Goal: Task Accomplishment & Management: Manage account settings

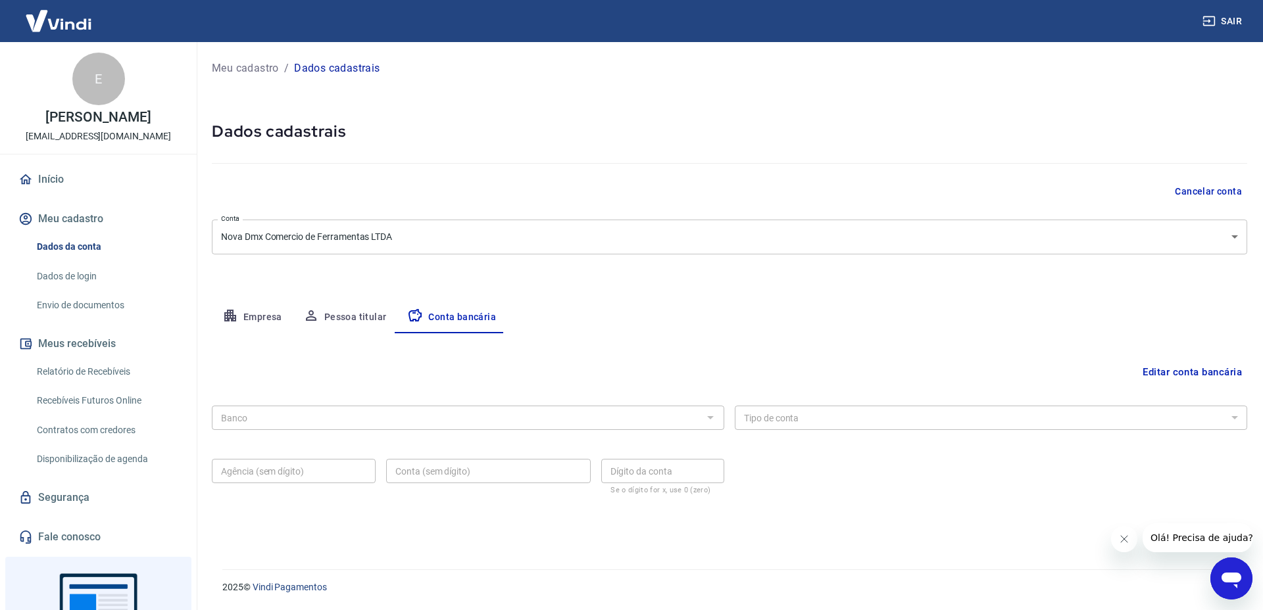
drag, startPoint x: 1180, startPoint y: 362, endPoint x: 1173, endPoint y: 368, distance: 9.8
click at [1181, 362] on button "Editar conta bancária" at bounding box center [1192, 372] width 110 height 25
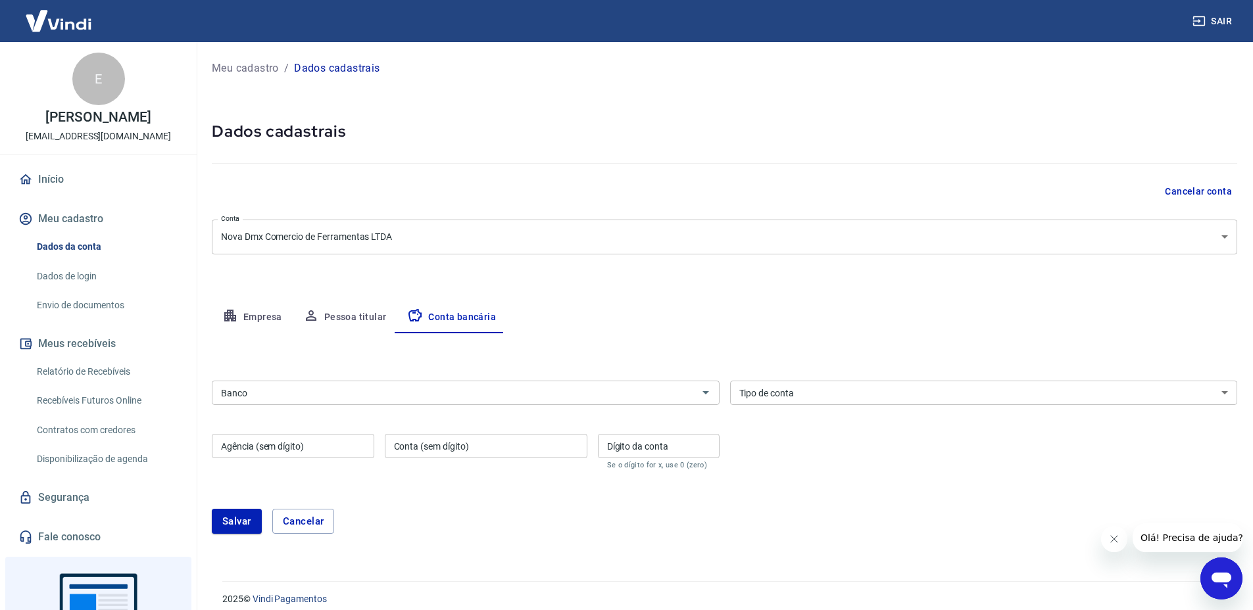
click at [382, 397] on input "Banco" at bounding box center [455, 393] width 478 height 16
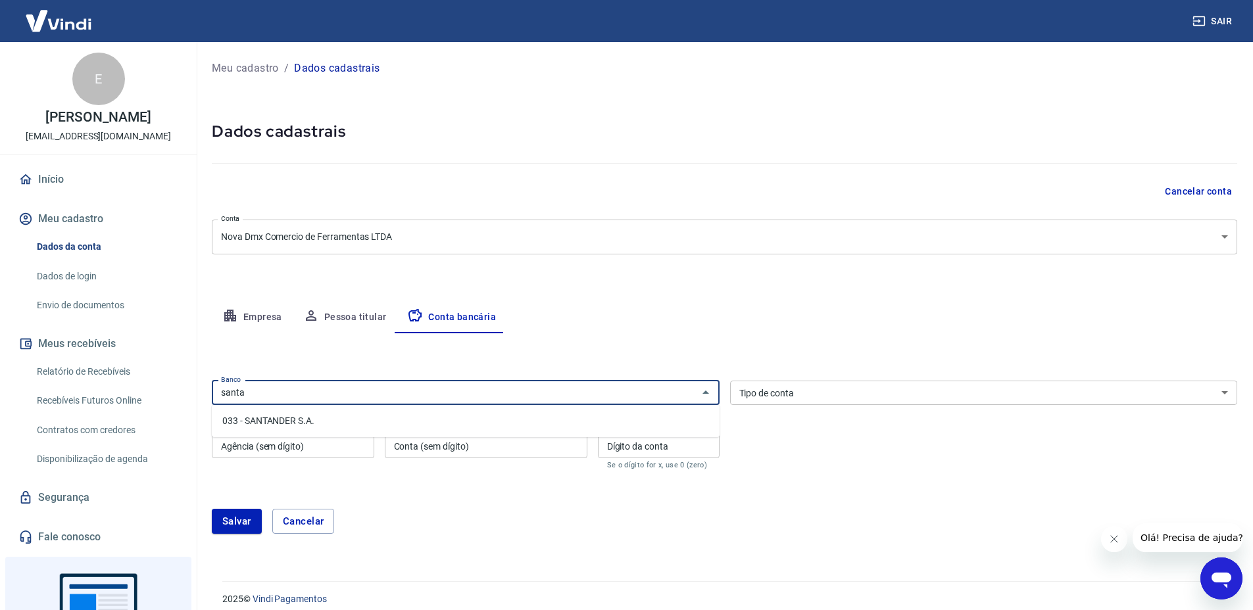
click at [341, 414] on li "033 - SANTANDER S.A." at bounding box center [466, 421] width 508 height 22
type input "033 - SANTANDER S.A."
click at [805, 409] on div "Banco 033 - SANTANDER S.A. Banco Tipo de conta Conta Corrente Conta Poupança Ti…" at bounding box center [725, 424] width 1026 height 97
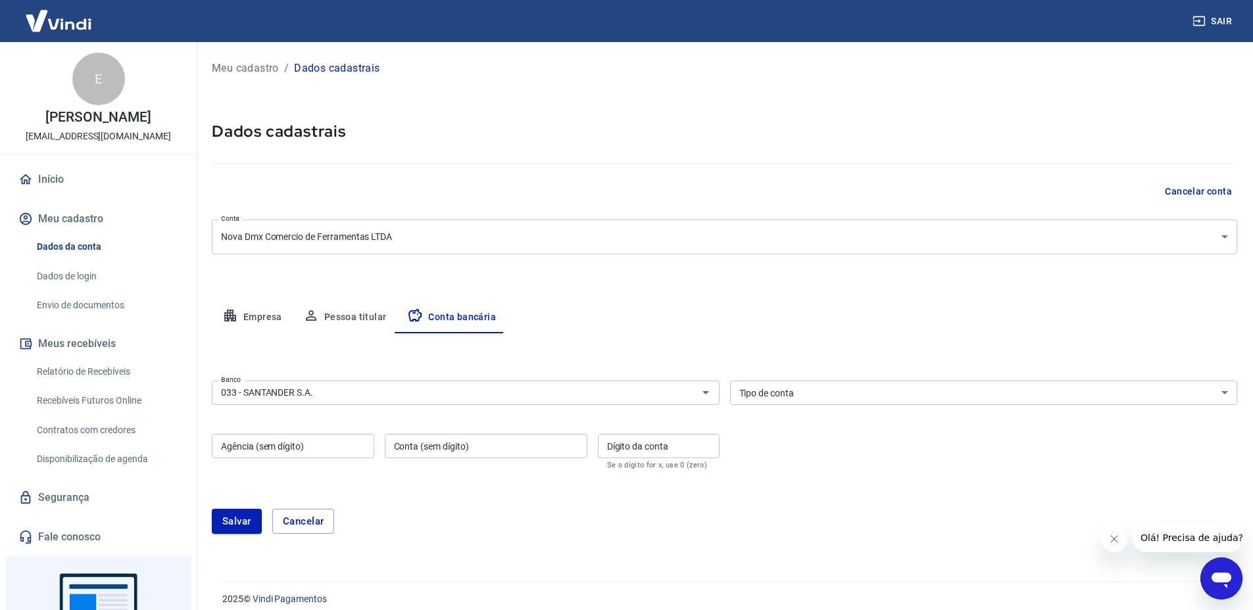
click at [801, 402] on select "Conta Corrente Conta Poupança" at bounding box center [984, 393] width 508 height 24
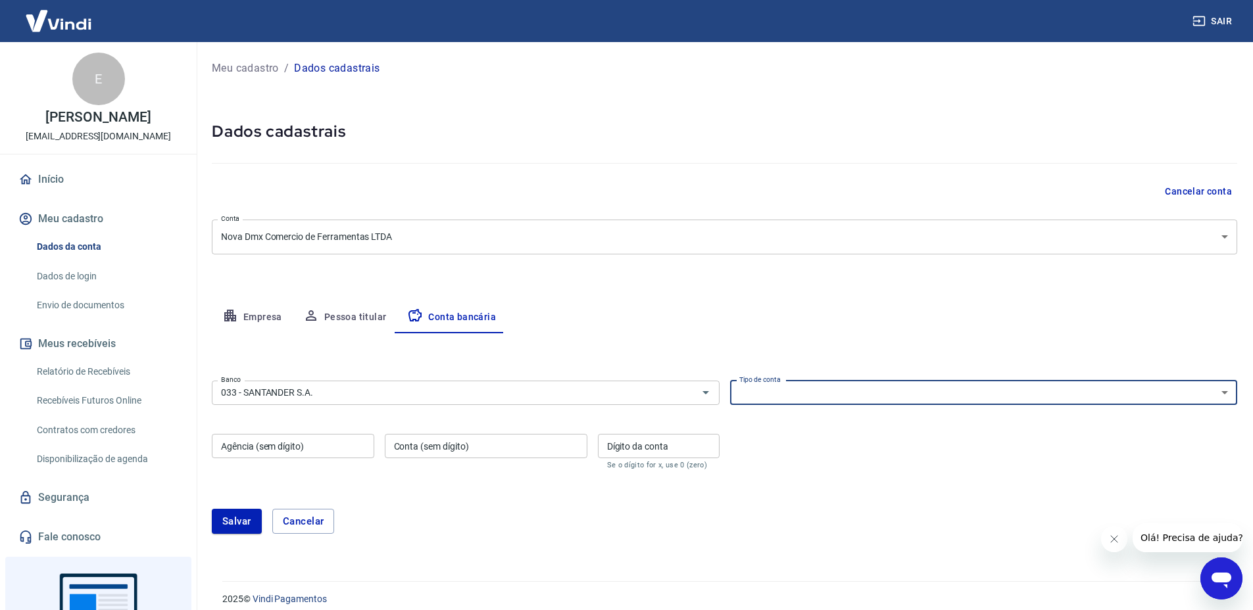
select select "1"
click at [730, 381] on select "Conta Corrente Conta Poupança" at bounding box center [984, 393] width 508 height 24
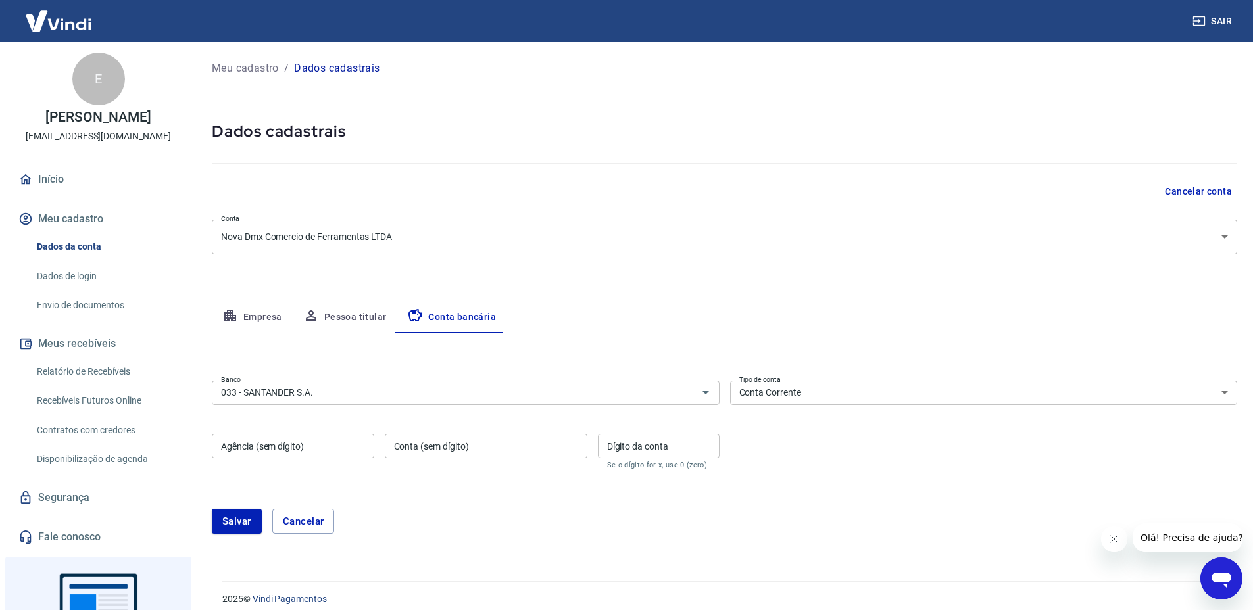
click at [252, 448] on div "Agência (sem dígito) Agência (sem dígito)" at bounding box center [293, 452] width 162 height 36
click at [280, 446] on input "Agência (sem dígito)" at bounding box center [293, 446] width 162 height 24
paste input "1522"
type input "1522"
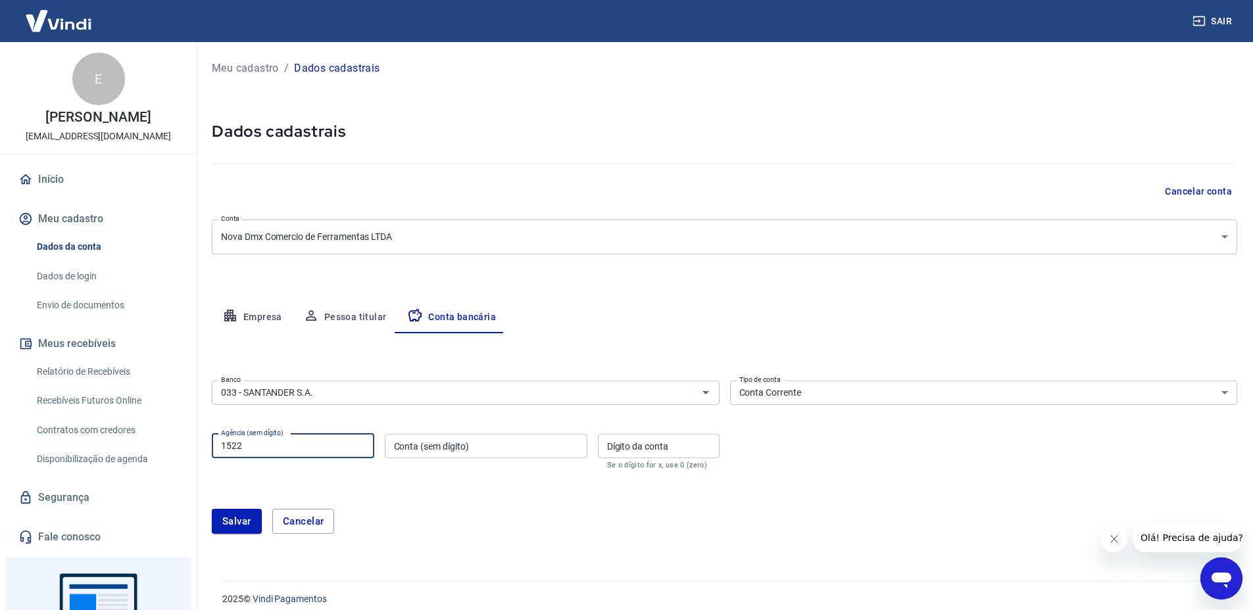
click at [437, 445] on div "Conta (sem dígito) Conta (sem dígito)" at bounding box center [486, 452] width 203 height 36
click at [485, 452] on input "Conta (sem dígito)" at bounding box center [486, 446] width 203 height 24
paste input "13001661"
type input "13001661"
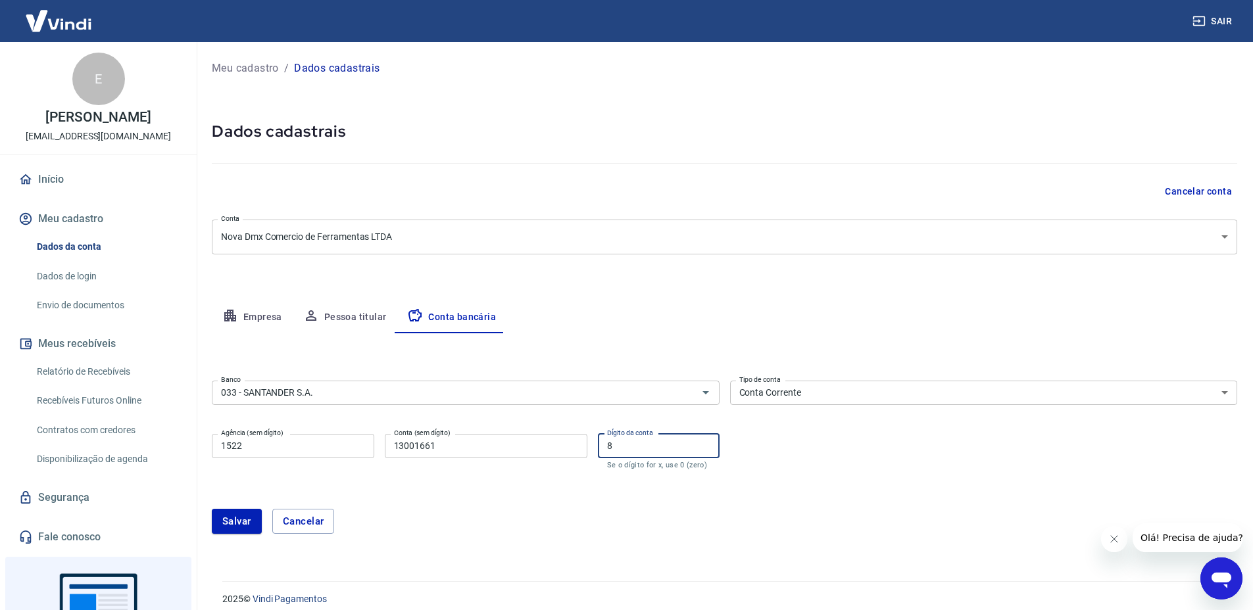
type input "8"
click at [513, 476] on form "Banco 033 - SANTANDER S.A. Banco Tipo de conta Conta Corrente Conta Poupança Ti…" at bounding box center [725, 463] width 1026 height 174
click at [239, 526] on button "Salvar" at bounding box center [237, 521] width 50 height 25
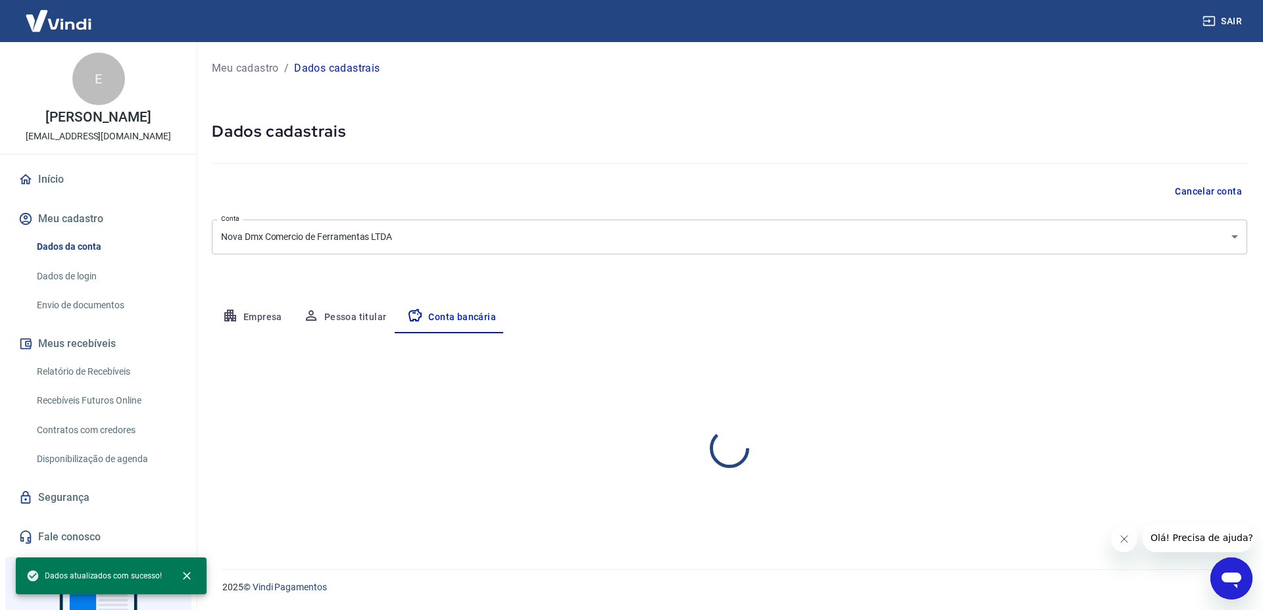
select select "1"
click at [67, 180] on link "Início" at bounding box center [98, 179] width 165 height 29
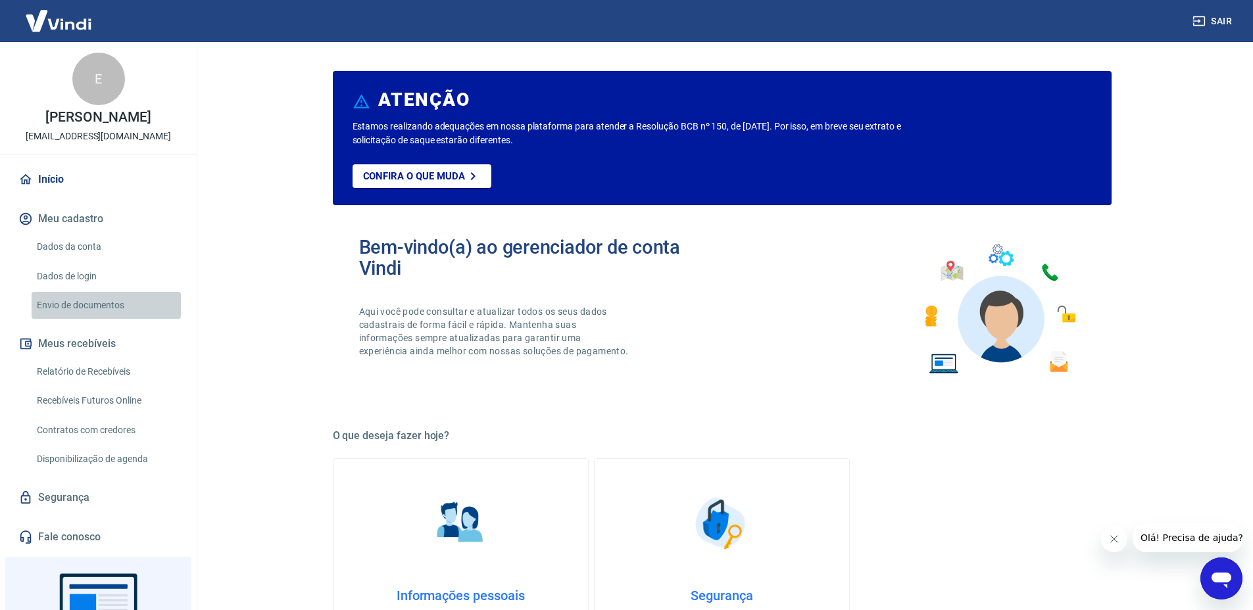
click at [119, 309] on link "Envio de documentos" at bounding box center [106, 305] width 149 height 27
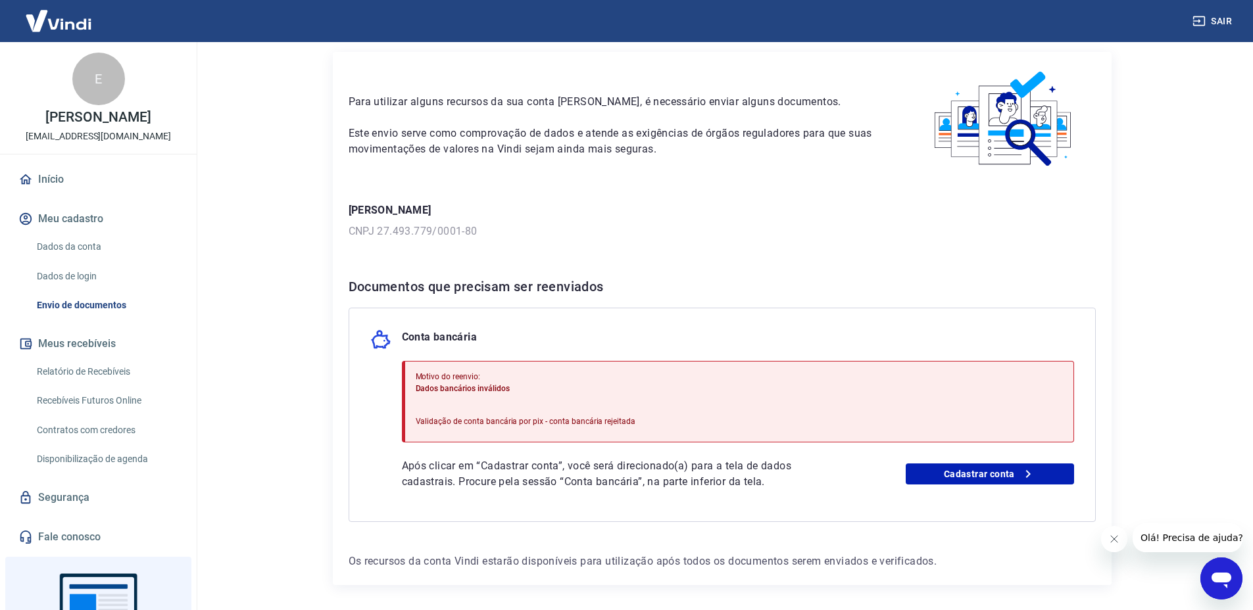
scroll to position [51, 0]
